Goal: Find specific page/section: Find specific page/section

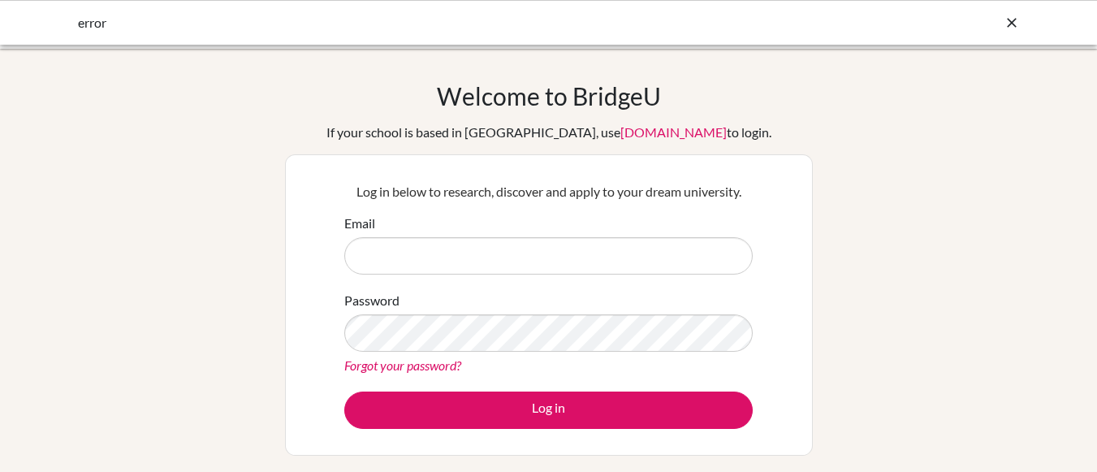
type input "[EMAIL_ADDRESS][DOMAIN_NAME]"
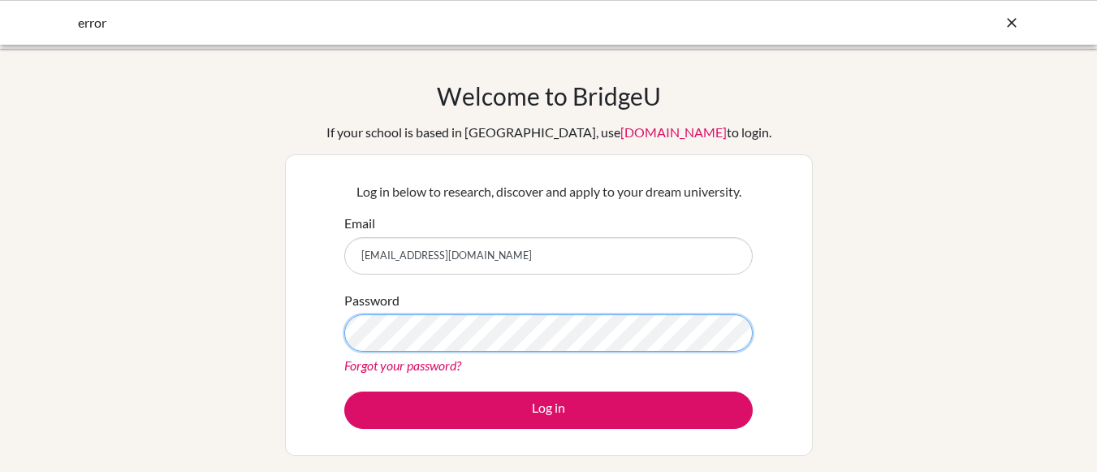
click at [344, 391] on button "Log in" at bounding box center [548, 409] width 408 height 37
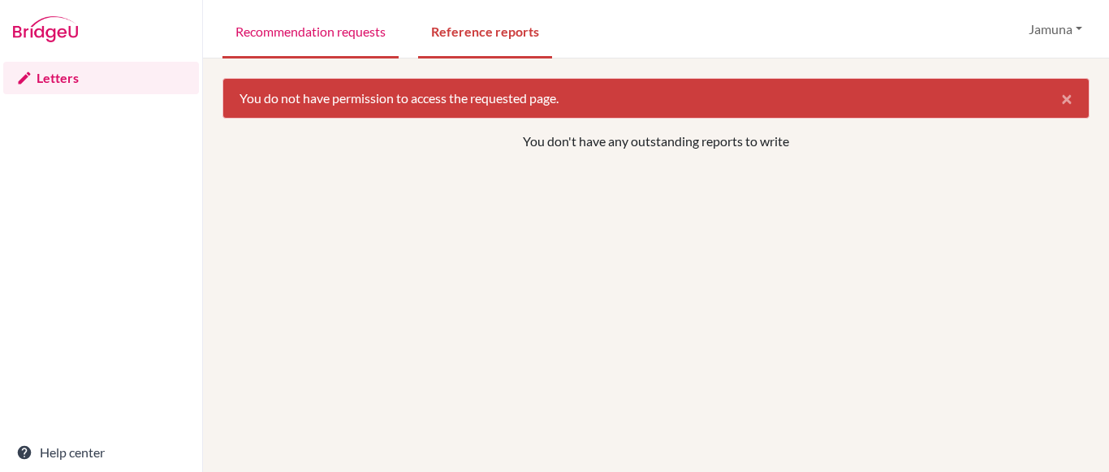
click at [268, 34] on link "Recommendation requests" at bounding box center [311, 30] width 176 height 56
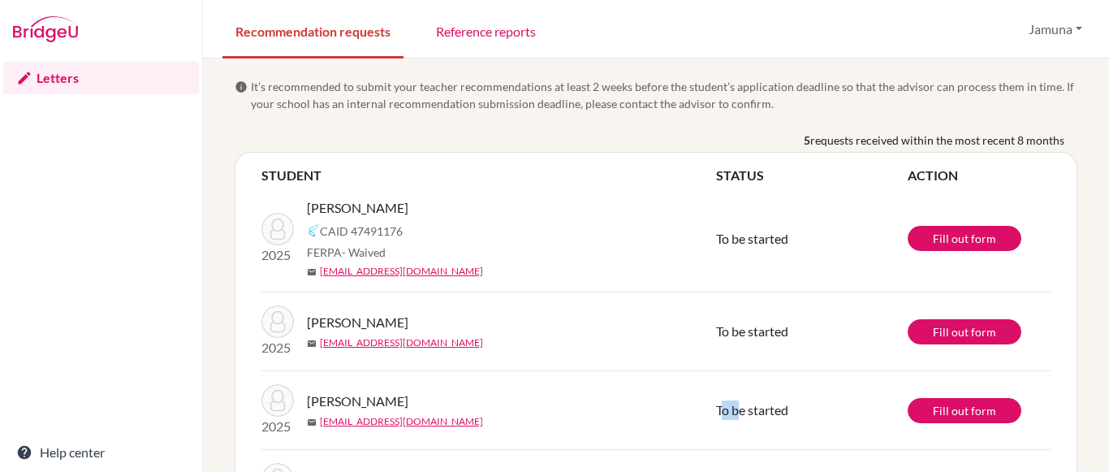
drag, startPoint x: 722, startPoint y: 391, endPoint x: 746, endPoint y: 447, distance: 61.8
click at [746, 447] on td "To be started" at bounding box center [812, 410] width 192 height 79
